Goal: Navigation & Orientation: Find specific page/section

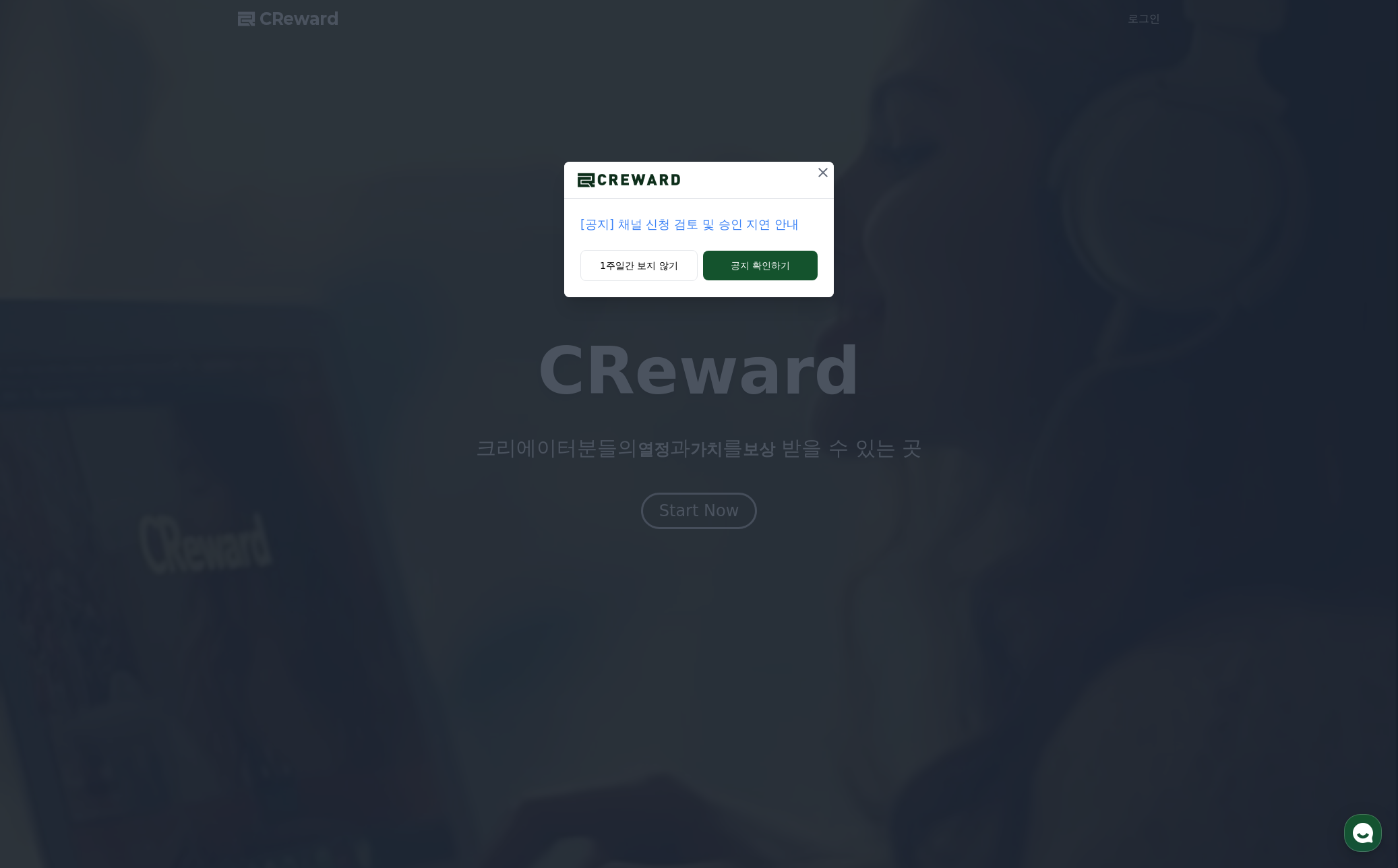
click at [823, 178] on icon at bounding box center [823, 172] width 16 height 16
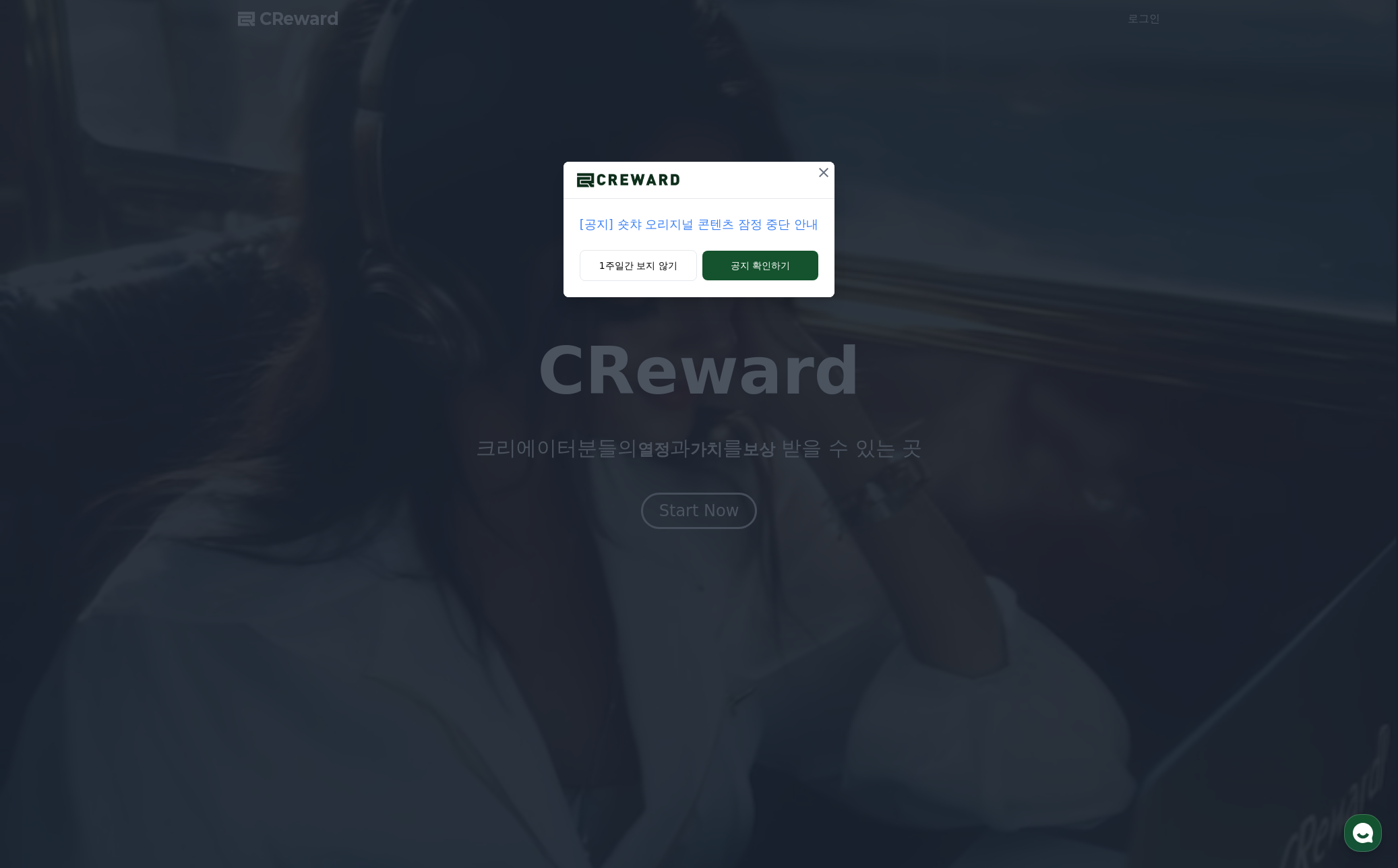
click at [823, 175] on icon at bounding box center [824, 172] width 16 height 16
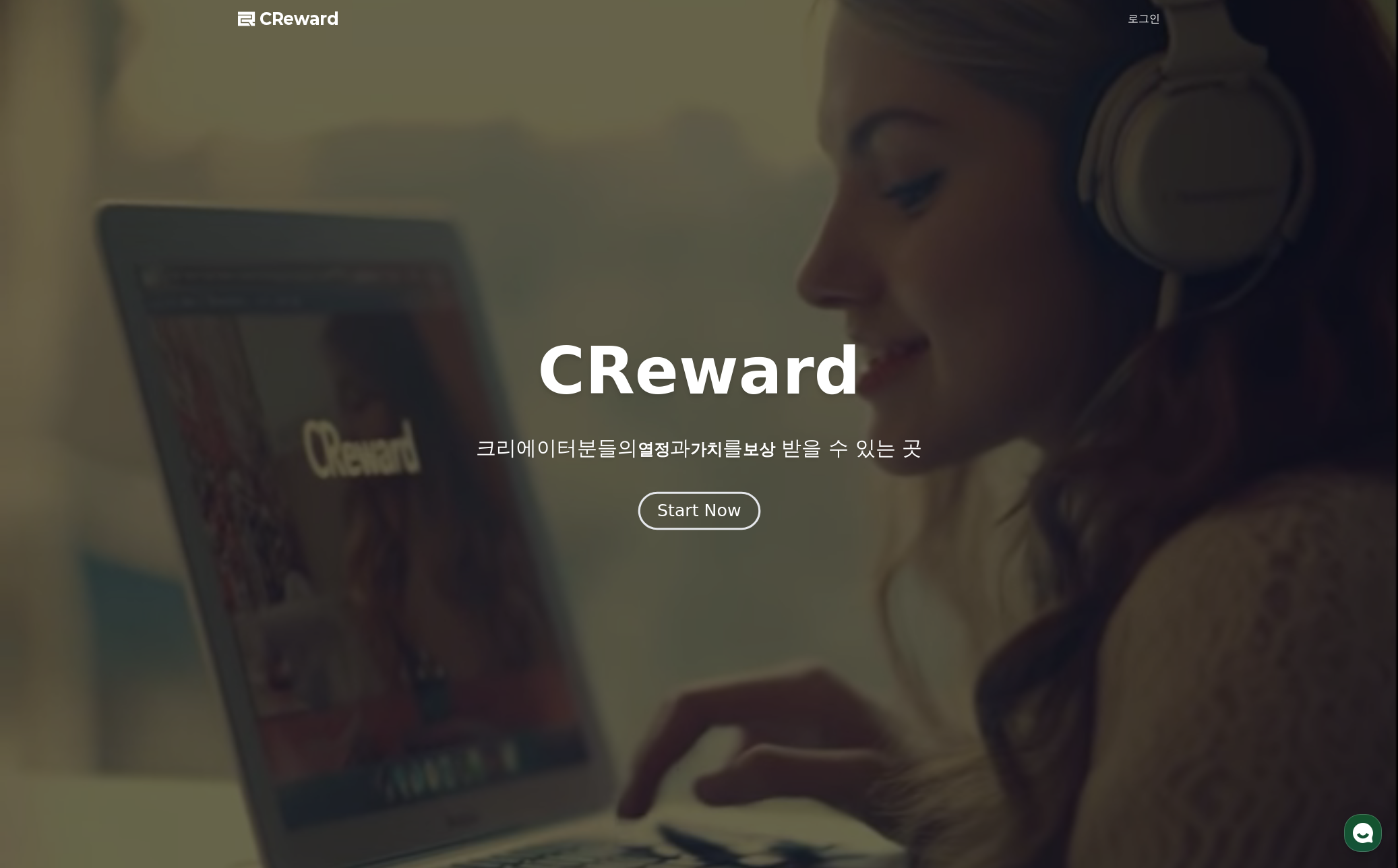
click at [705, 516] on div "Start Now" at bounding box center [699, 511] width 84 height 23
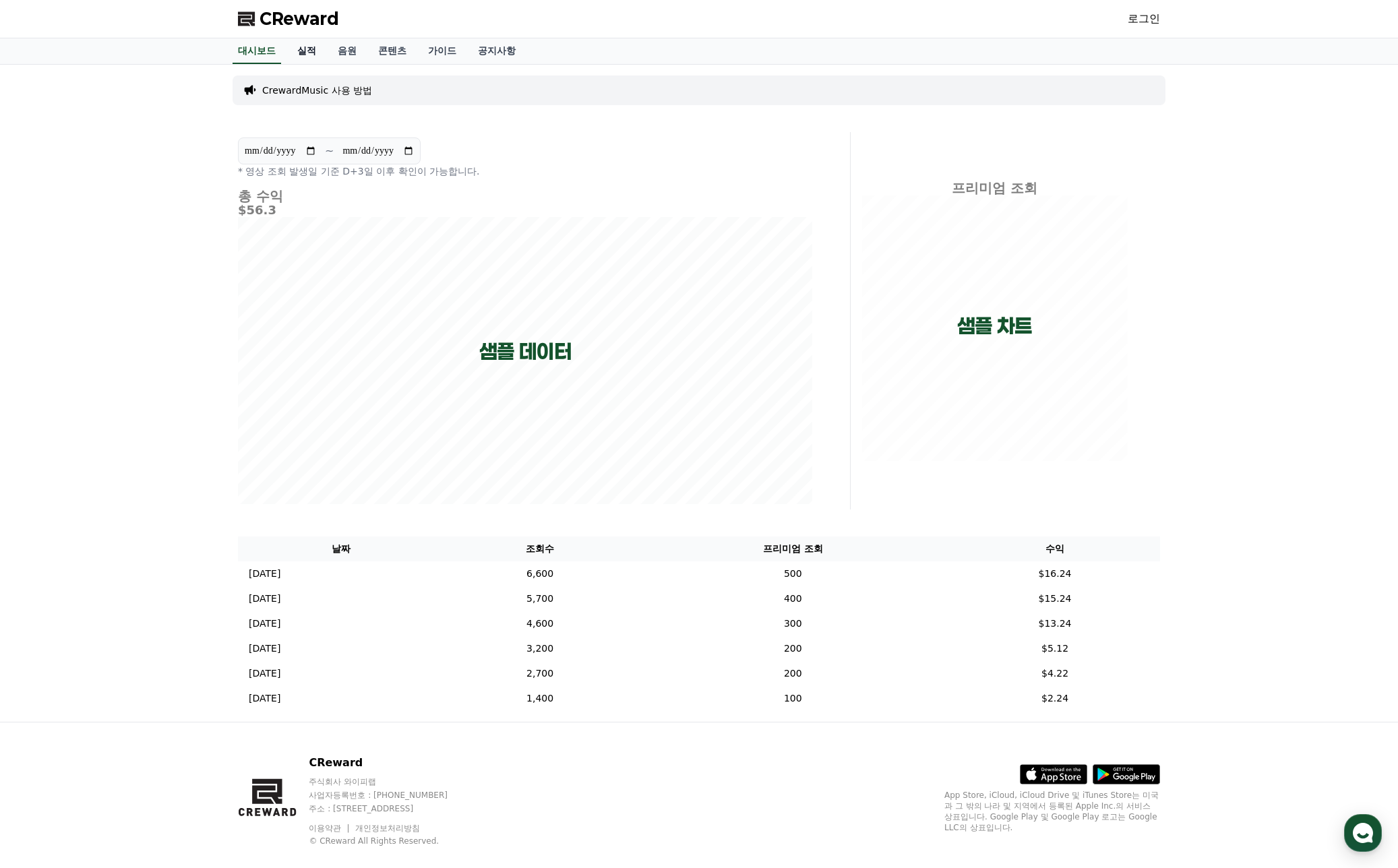
click at [322, 50] on link "실적" at bounding box center [307, 51] width 40 height 25
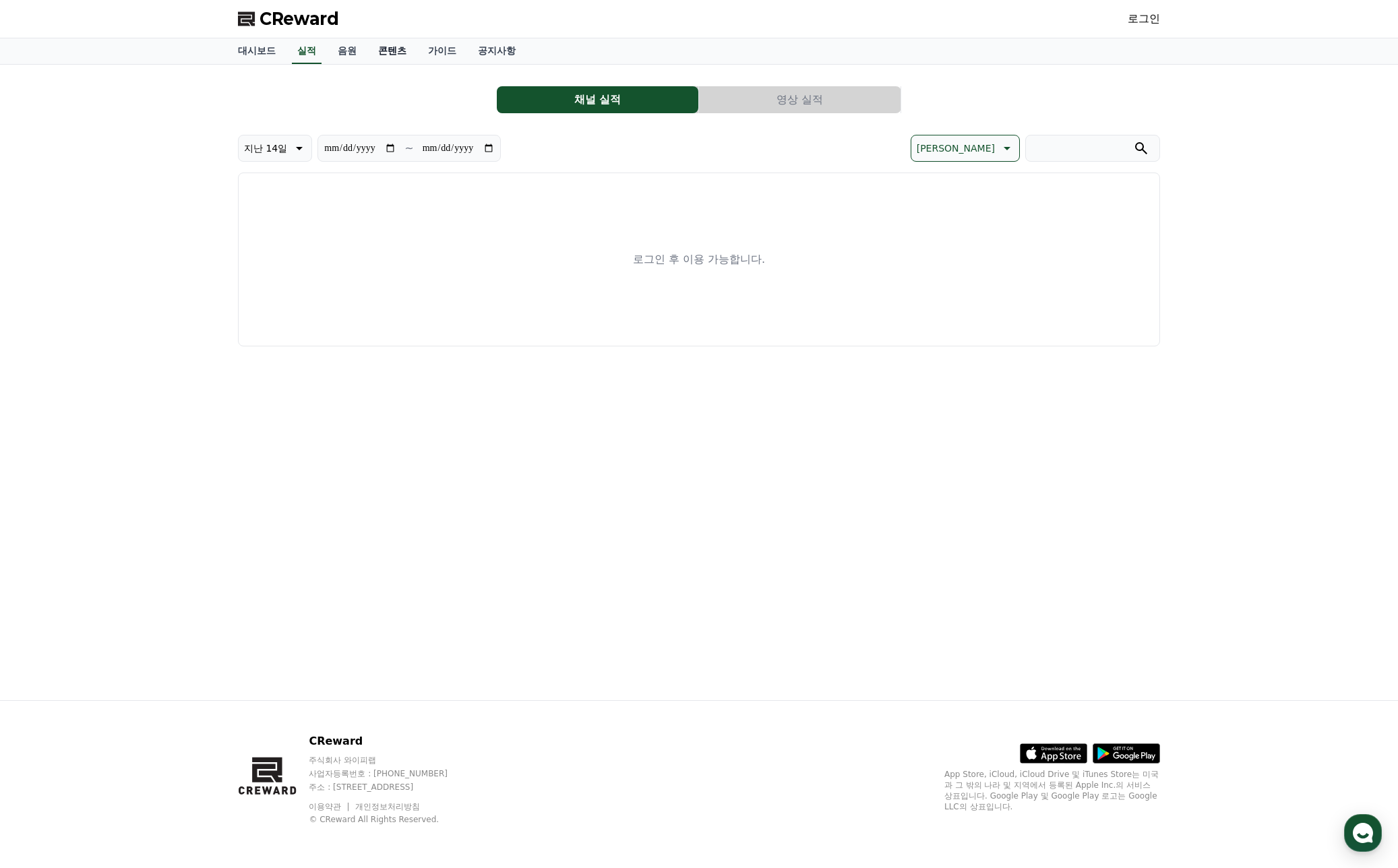
click at [371, 59] on link "콘텐츠" at bounding box center [392, 51] width 50 height 25
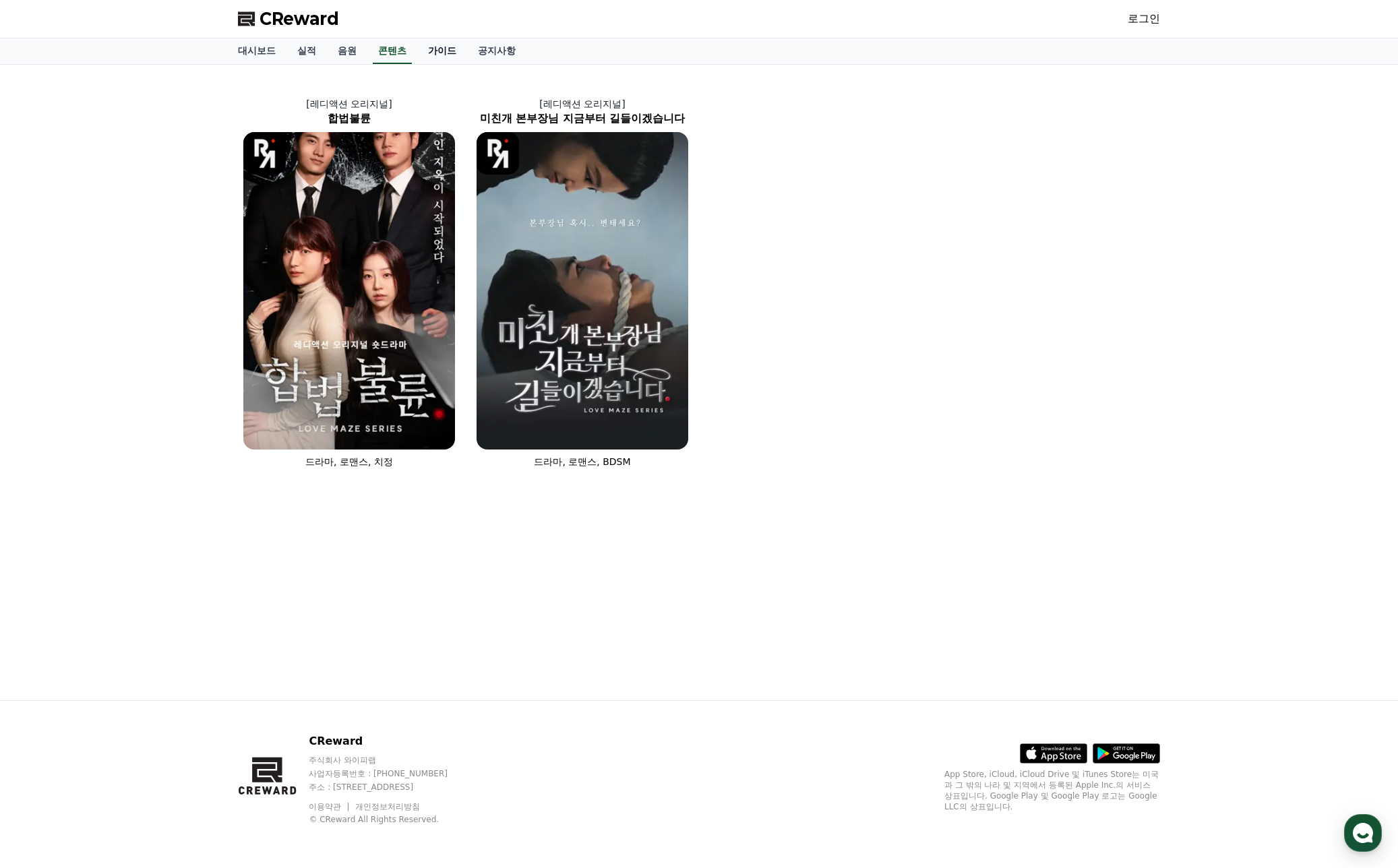
click at [435, 43] on link "가이드" at bounding box center [442, 51] width 50 height 25
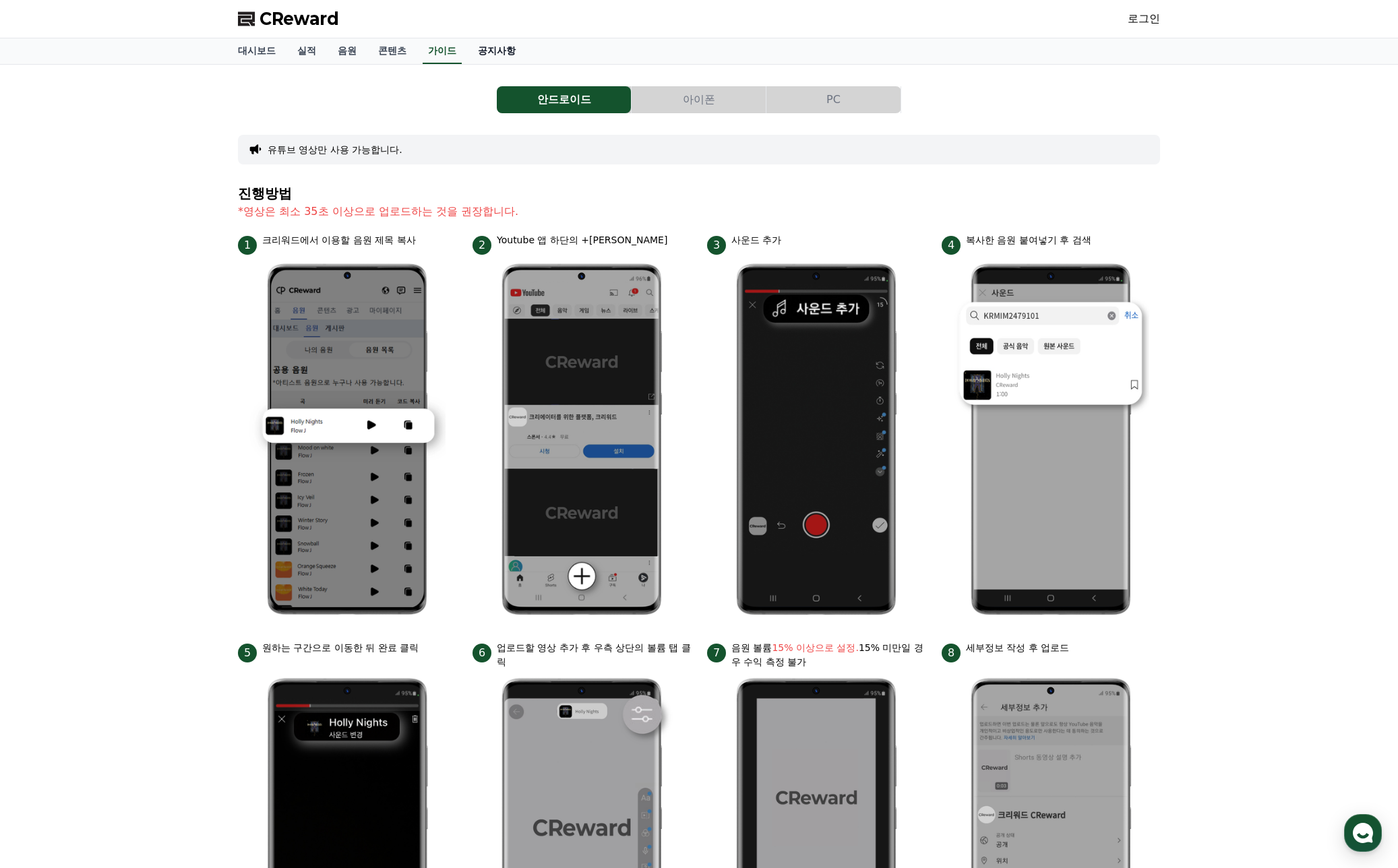
click at [521, 46] on link "공지사항" at bounding box center [496, 51] width 59 height 25
